Goal: Task Accomplishment & Management: Use online tool/utility

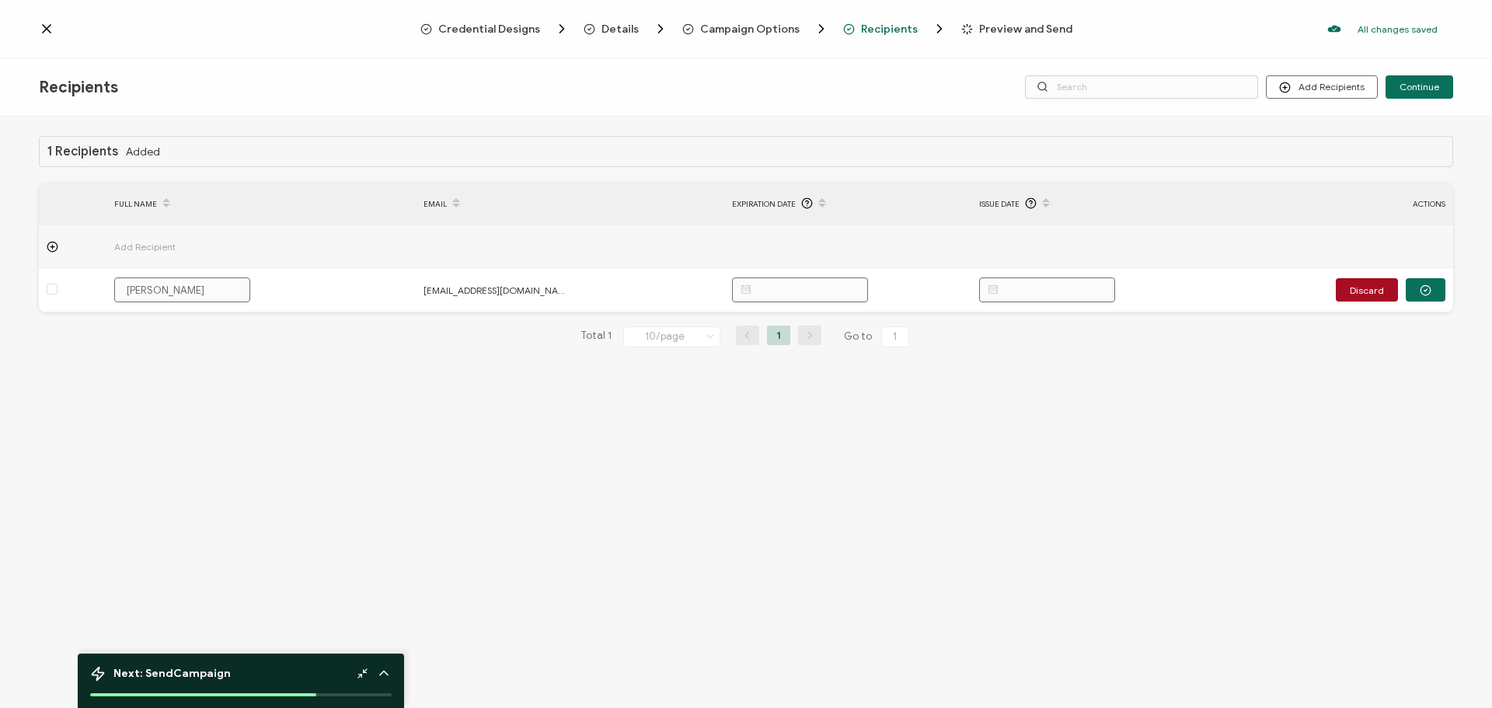
click at [490, 23] on span "Credential Designs" at bounding box center [489, 29] width 102 height 12
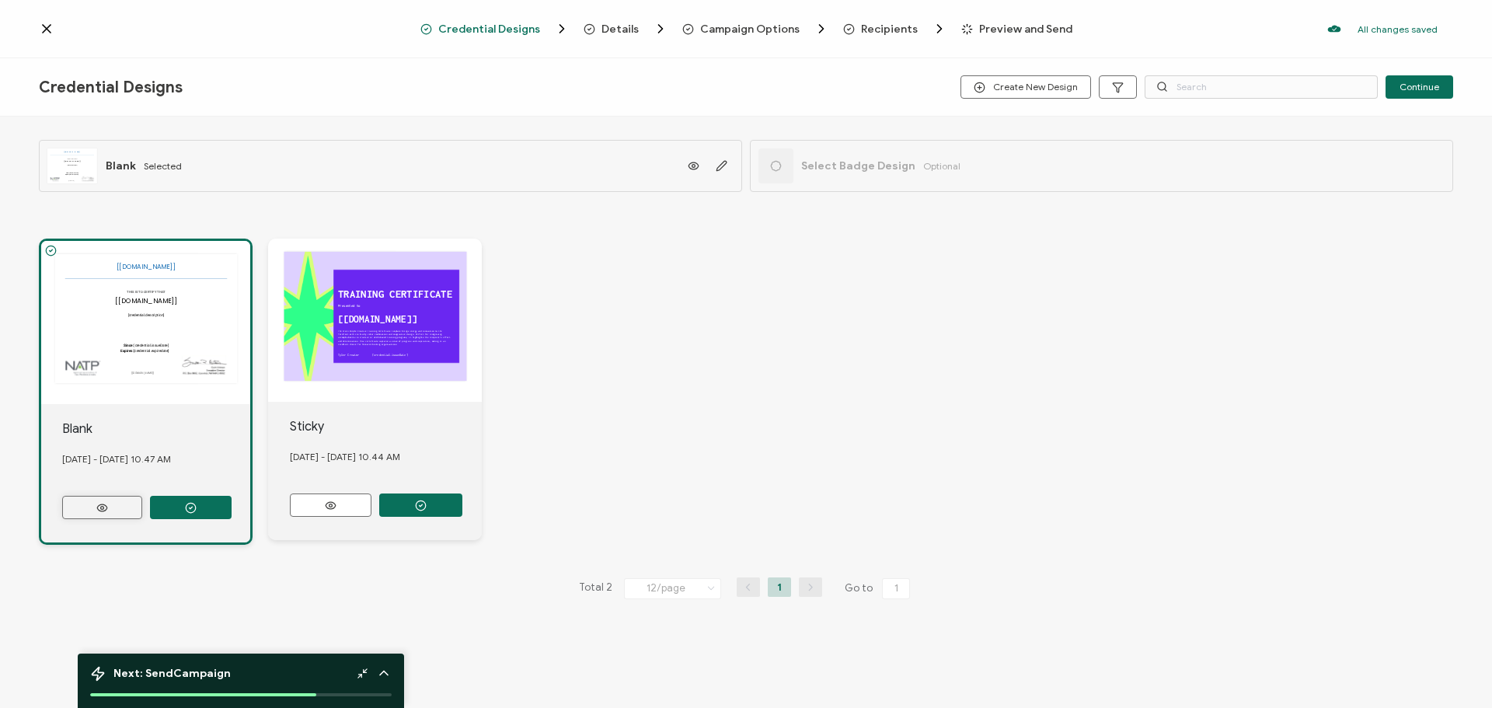
click at [94, 504] on icon at bounding box center [101, 508] width 19 height 12
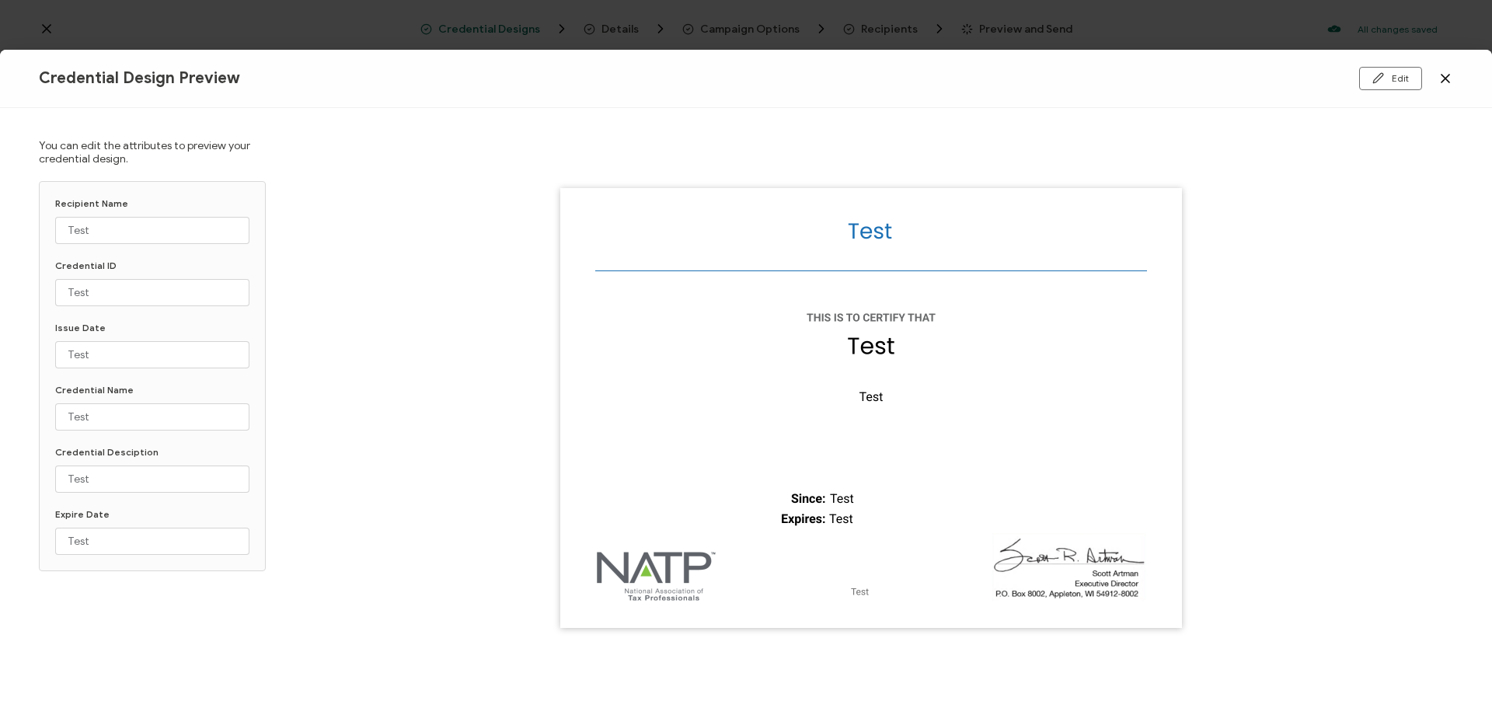
click at [660, 562] on img at bounding box center [871, 408] width 622 height 440
click at [1387, 79] on button "Edit" at bounding box center [1390, 78] width 63 height 23
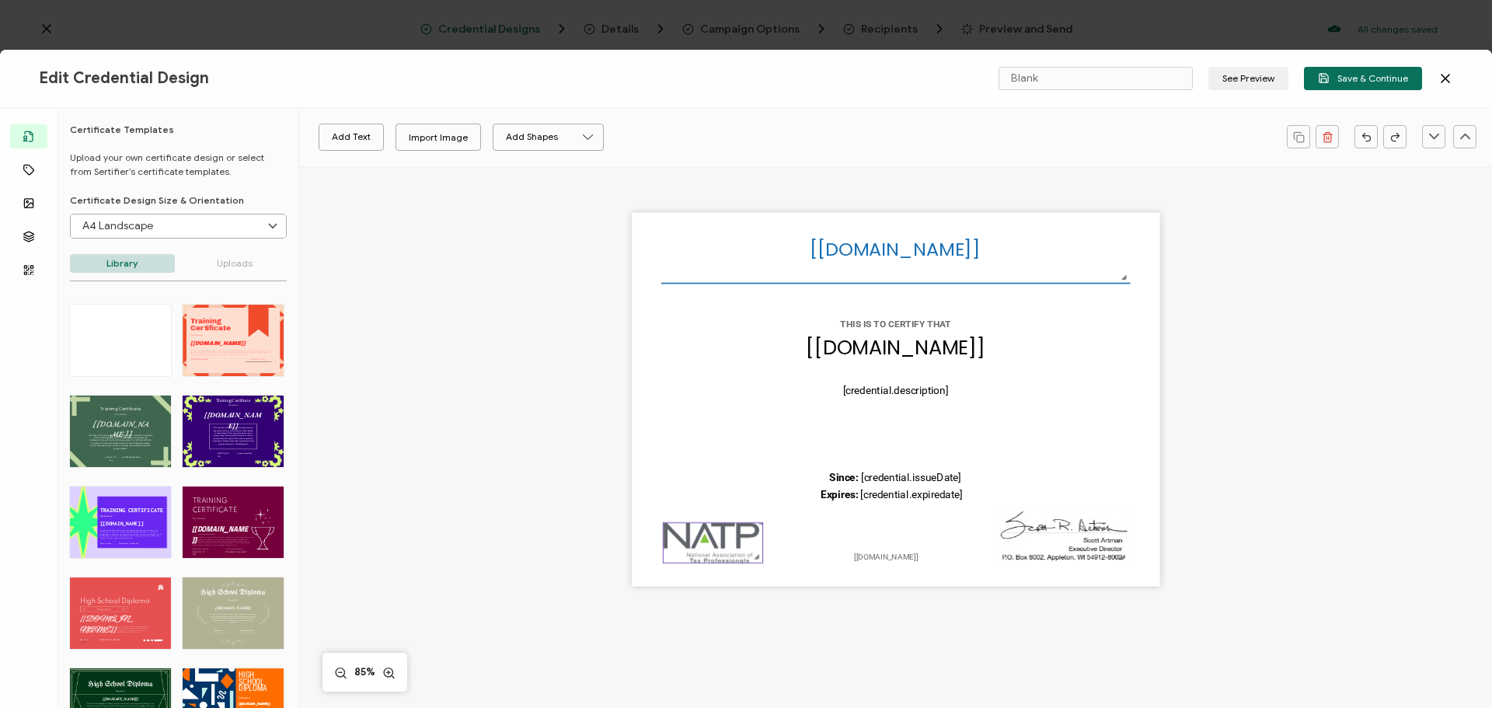
click at [668, 545] on img at bounding box center [712, 542] width 99 height 40
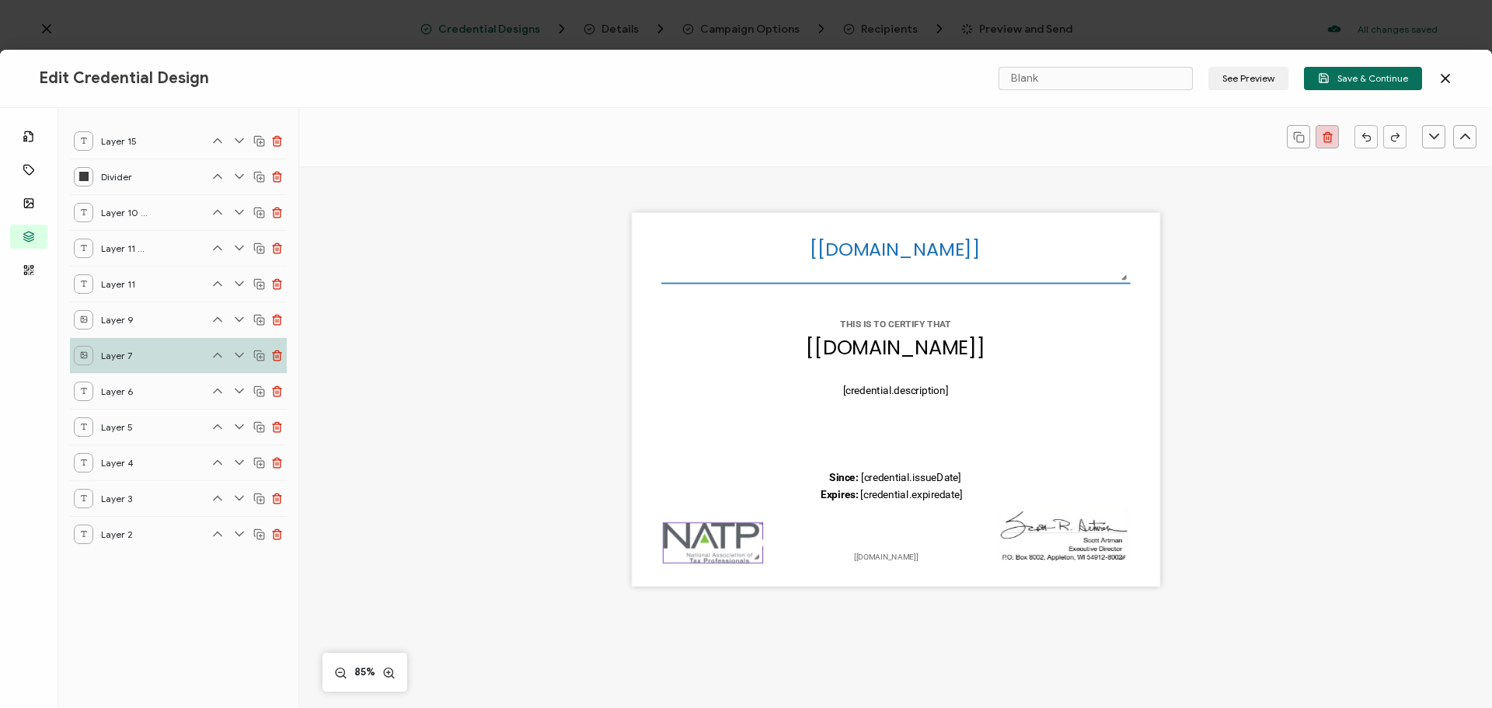
drag, startPoint x: 668, startPoint y: 545, endPoint x: 1326, endPoint y: 141, distance: 772.0
click at [1326, 141] on icon "button" at bounding box center [1328, 137] width 12 height 12
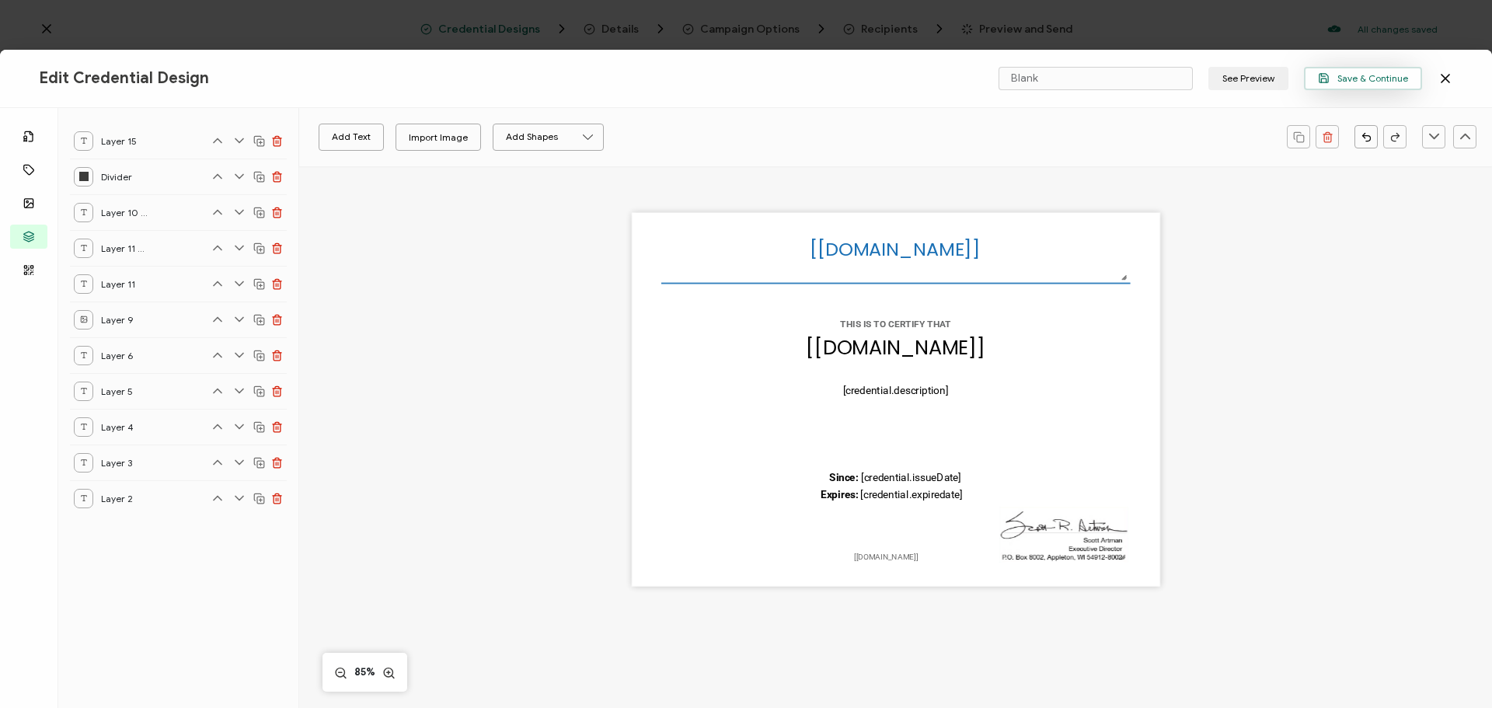
click at [1350, 72] on span "Save & Continue" at bounding box center [1363, 78] width 90 height 12
